Goal: Task Accomplishment & Management: Manage account settings

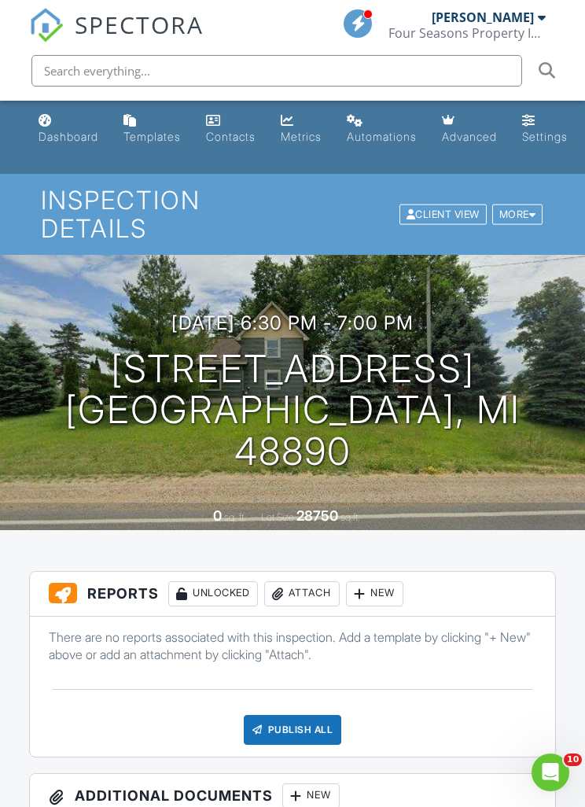
click at [303, 595] on div "Attach" at bounding box center [301, 593] width 75 height 25
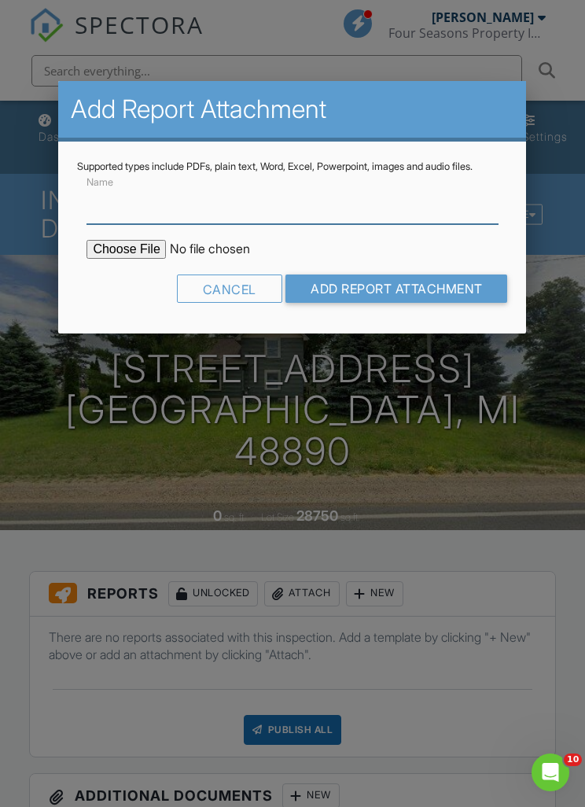
click at [356, 211] on input "Name" at bounding box center [292, 205] width 411 height 39
type input "Water Results"
click at [94, 259] on input "file" at bounding box center [220, 249] width 267 height 19
click at [125, 259] on input "file" at bounding box center [220, 249] width 267 height 19
type input "C:\fakepath\IMG_8268.jpeg"
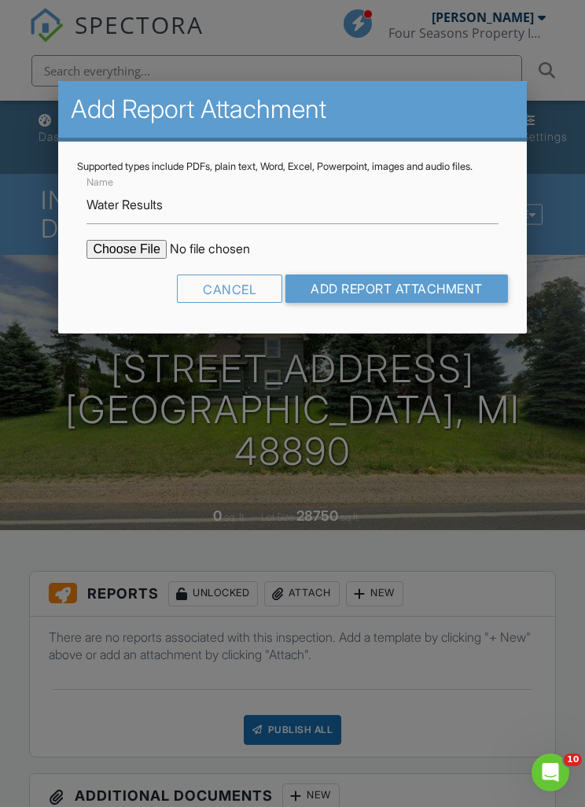
click at [463, 303] on input "Add Report Attachment" at bounding box center [396, 288] width 223 height 28
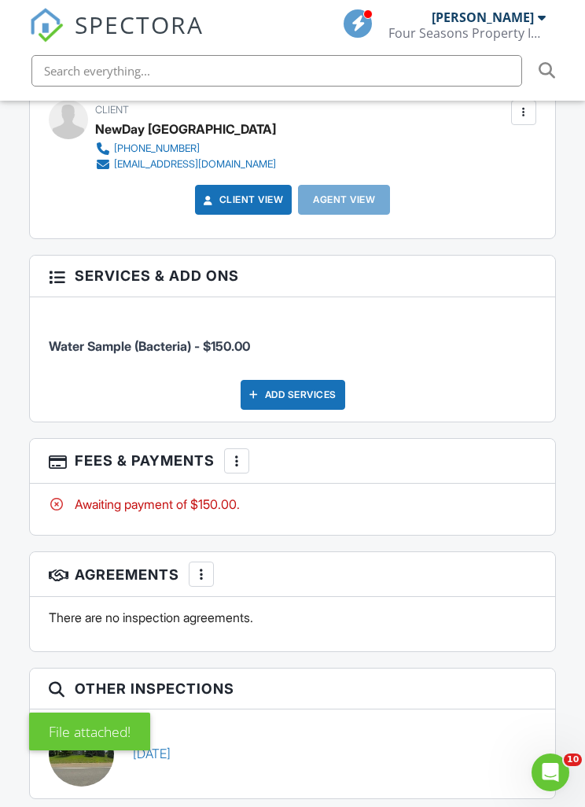
click at [231, 473] on div "More" at bounding box center [236, 460] width 25 height 25
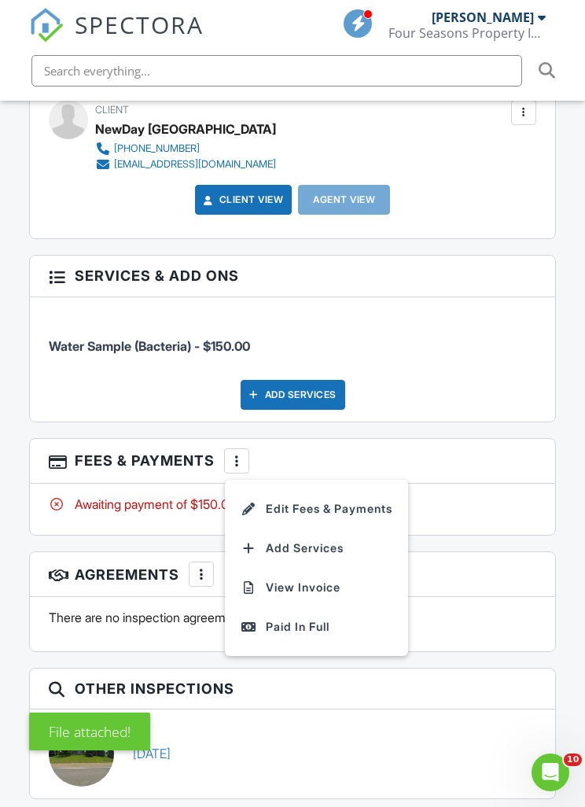
click at [320, 595] on li "View Invoice" at bounding box center [316, 587] width 164 height 39
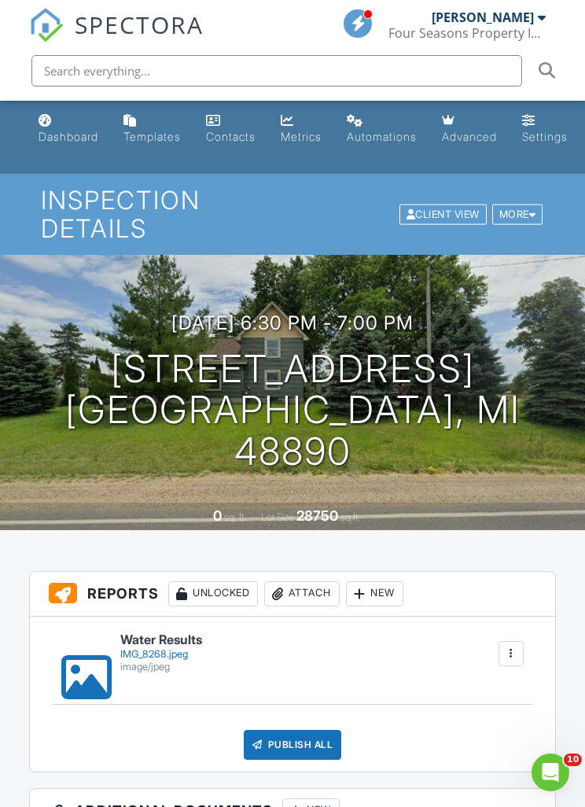
click at [285, 591] on div at bounding box center [278, 594] width 16 height 16
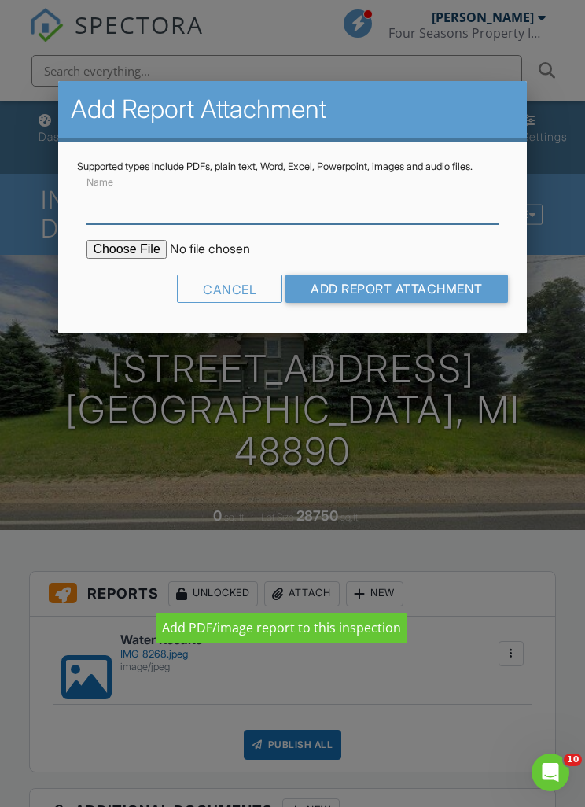
click at [293, 219] on input "Name" at bounding box center [292, 205] width 411 height 39
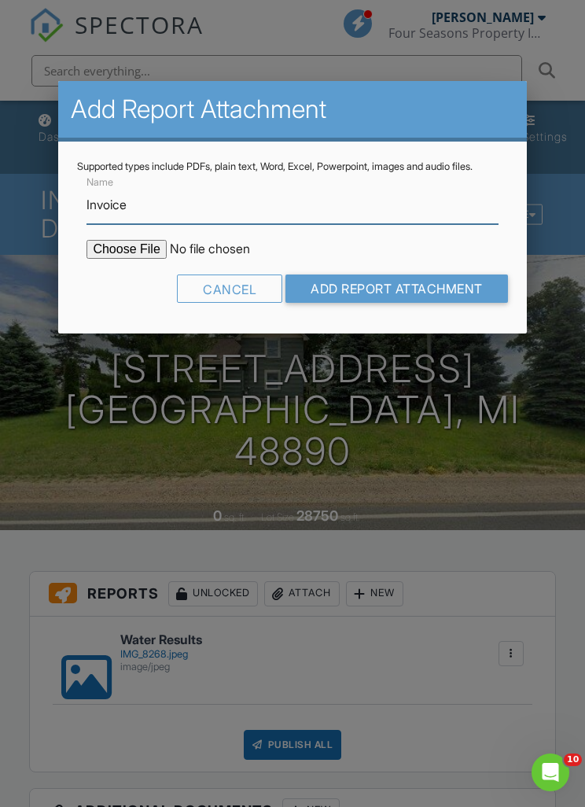
type input "Invoice"
click at [123, 259] on input "file" at bounding box center [220, 249] width 267 height 19
type input "C:\fakepath\Invoice - 08_25_2025 6_30 pm - 8991 W Grand Ledge Hwy.pdf"
click at [433, 303] on input "Add Report Attachment" at bounding box center [396, 288] width 223 height 28
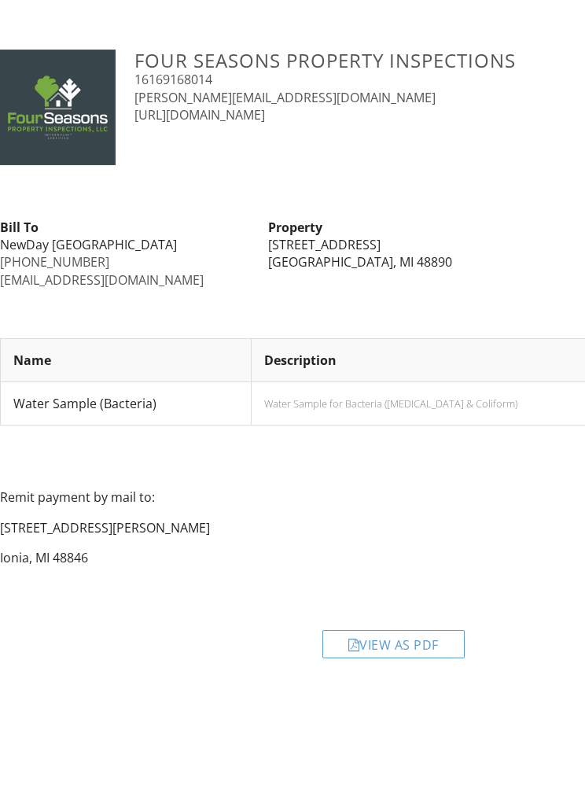
click at [400, 594] on div "View as PDF" at bounding box center [393, 631] width 805 height 75
click at [390, 647] on div "View as PDF" at bounding box center [393, 644] width 142 height 28
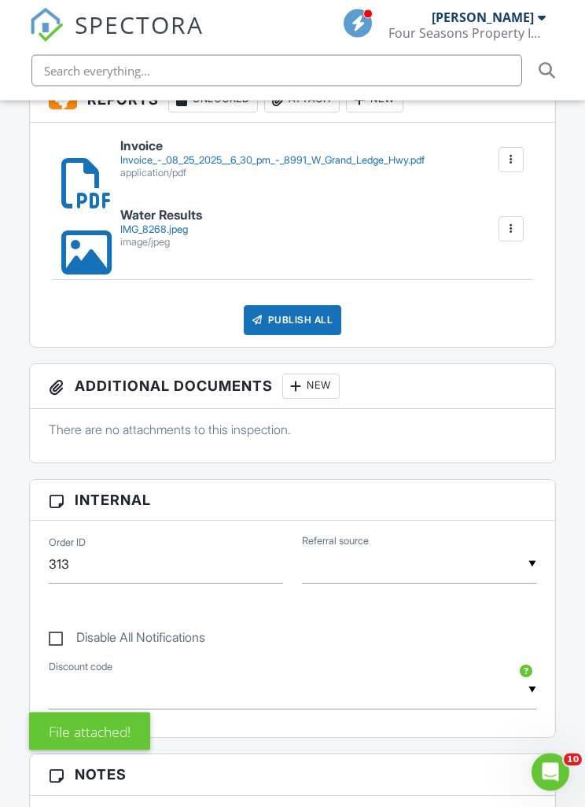
scroll to position [495, 0]
click at [299, 316] on div "Publish All" at bounding box center [293, 319] width 98 height 30
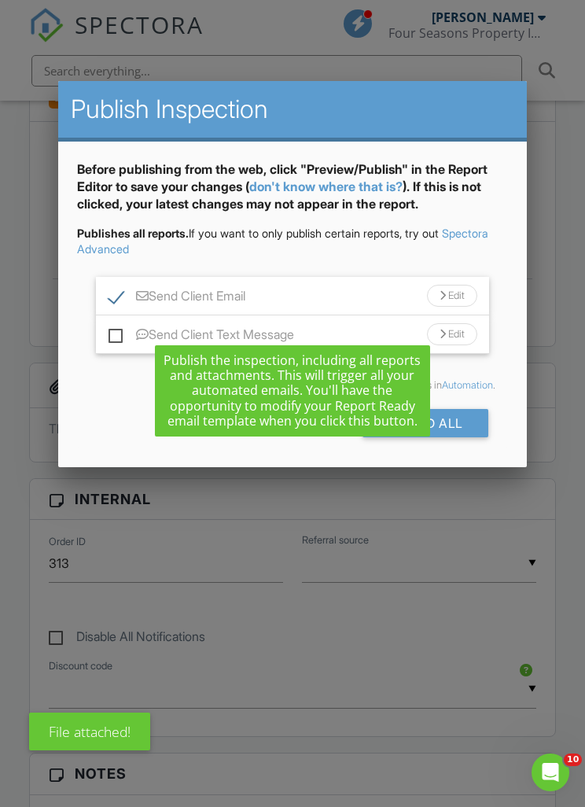
click at [458, 293] on div "Edit" at bounding box center [452, 296] width 50 height 22
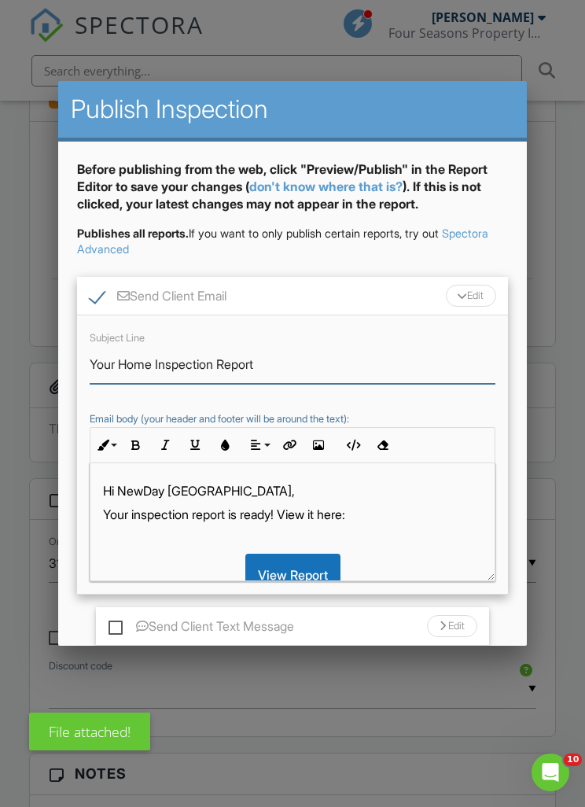
click at [298, 364] on input "Your Home Inspection Report" at bounding box center [292, 364] width 405 height 39
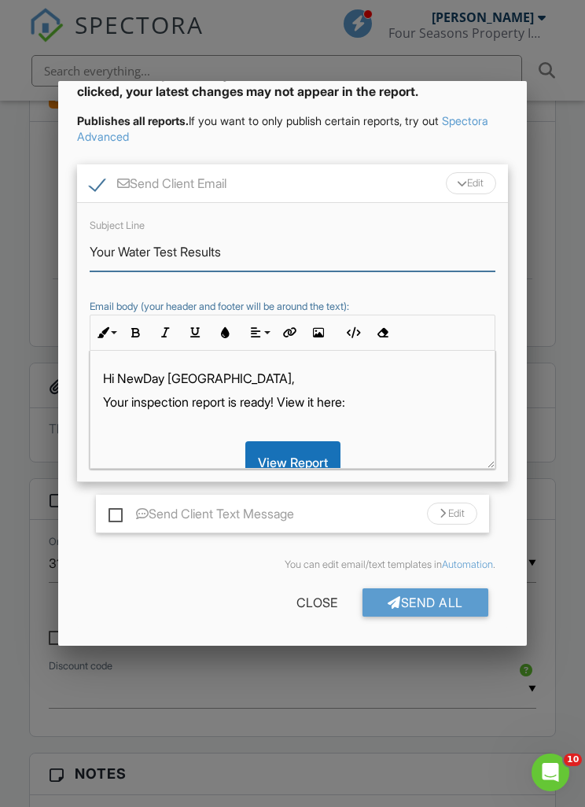
scroll to position [112, 0]
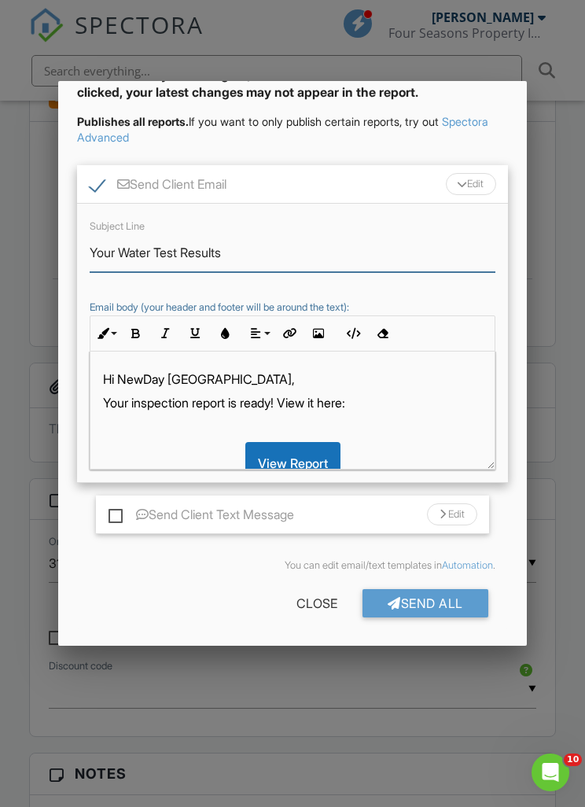
type input "Your Water Test Results"
click at [197, 399] on p "Your inspection report is ready! View it here:" at bounding box center [292, 402] width 378 height 17
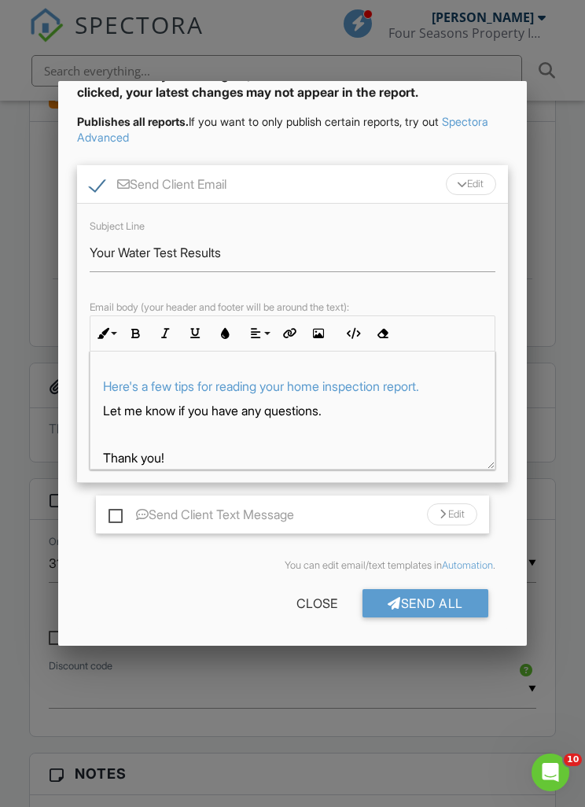
scroll to position [164, 0]
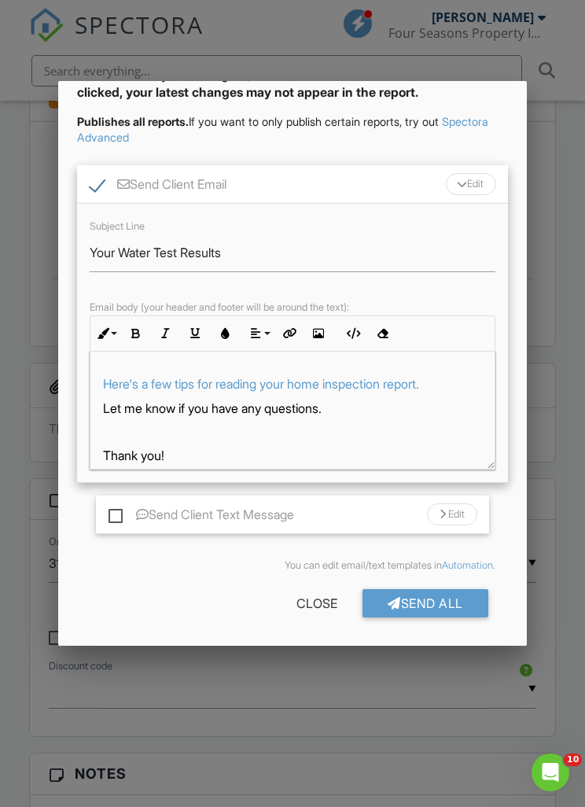
click at [454, 381] on p "Here's a few tips for reading your home inspection report." at bounding box center [292, 383] width 378 height 17
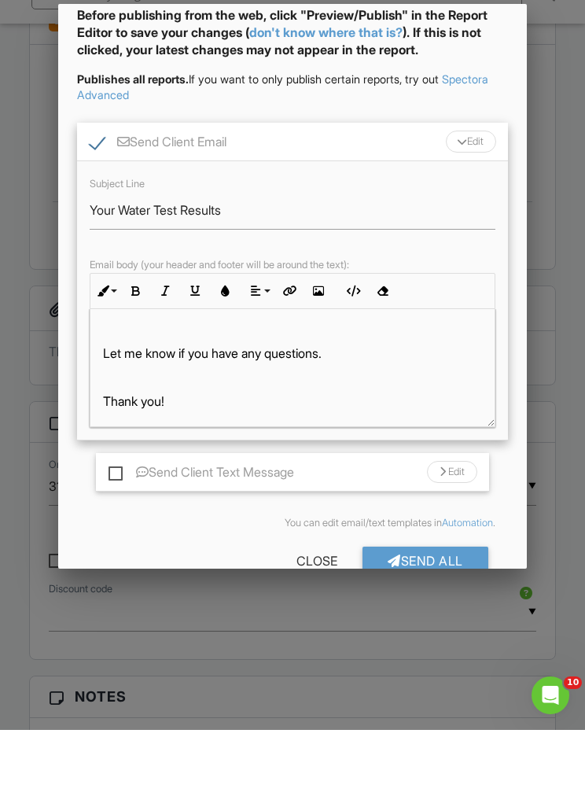
scroll to position [76, 0]
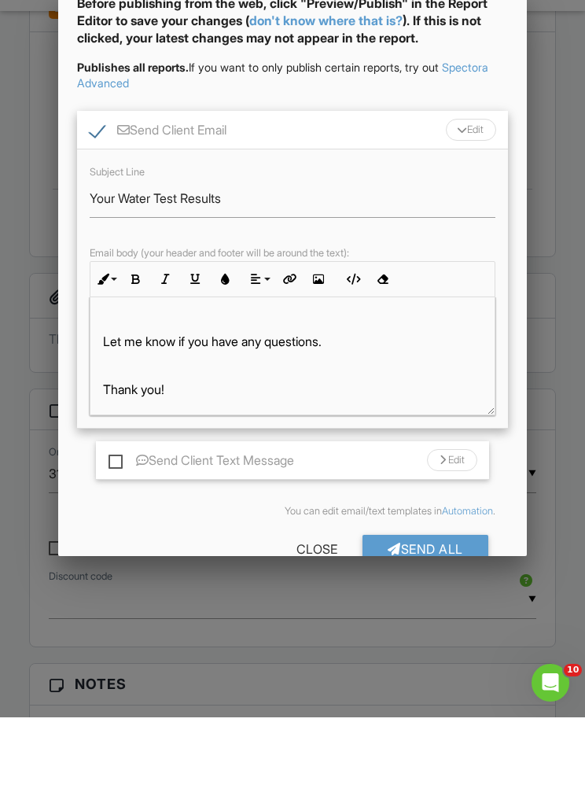
click at [436, 624] on div "Send All" at bounding box center [426, 638] width 126 height 28
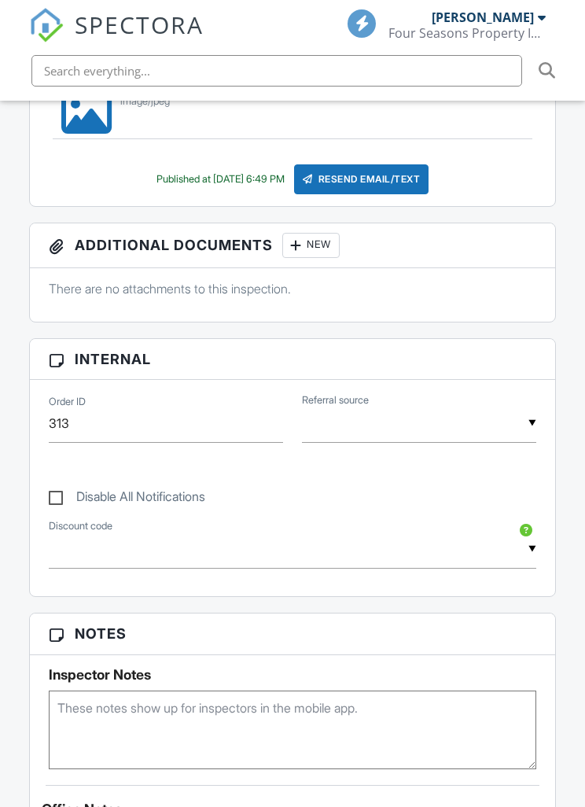
click at [70, 96] on div at bounding box center [69, 88] width 16 height 16
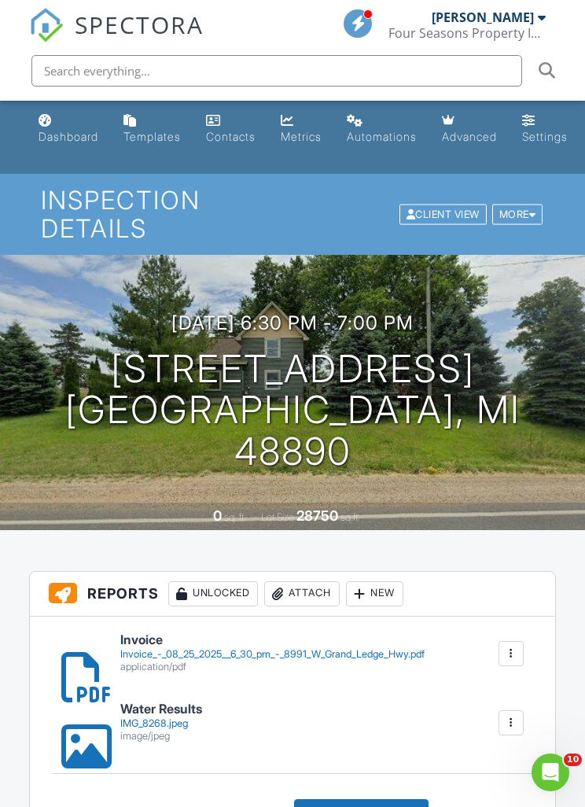
click at [58, 142] on div "Dashboard" at bounding box center [69, 136] width 60 height 13
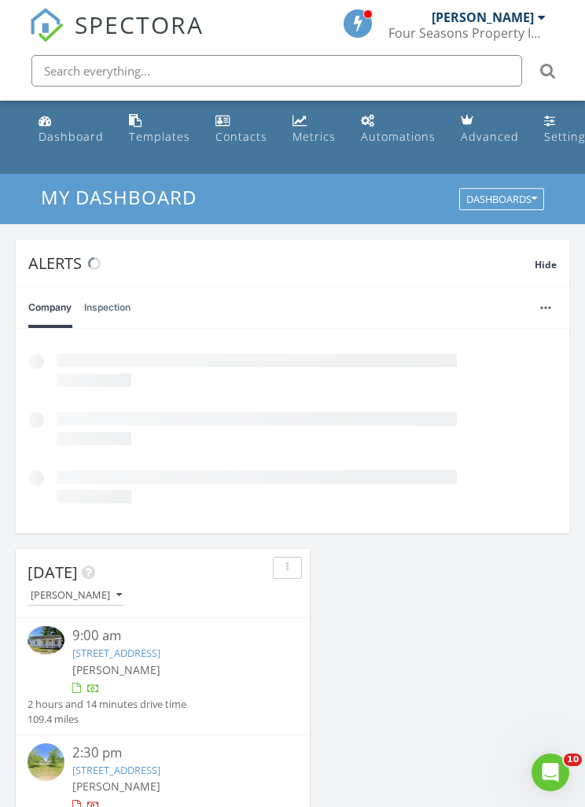
scroll to position [2690, 586]
